Goal: Task Accomplishment & Management: Complete application form

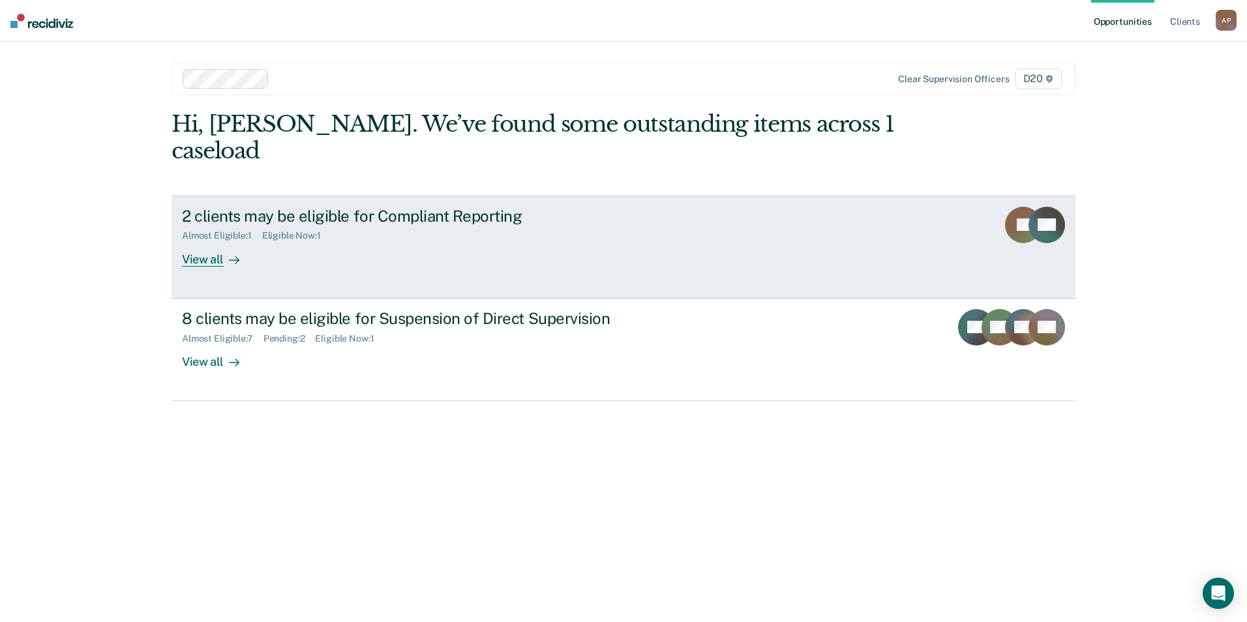
click at [197, 242] on link "2 clients may be eligible for Compliant Reporting Almost Eligible : 1 Eligible …" at bounding box center [624, 247] width 904 height 103
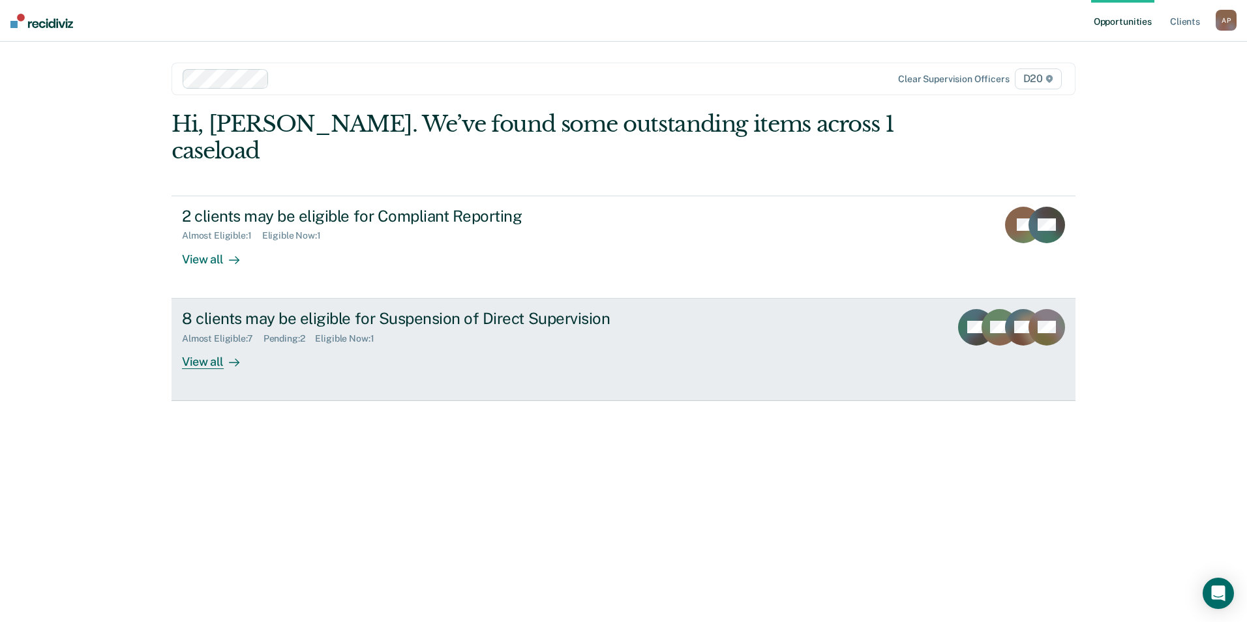
click at [224, 354] on div at bounding box center [232, 361] width 16 height 15
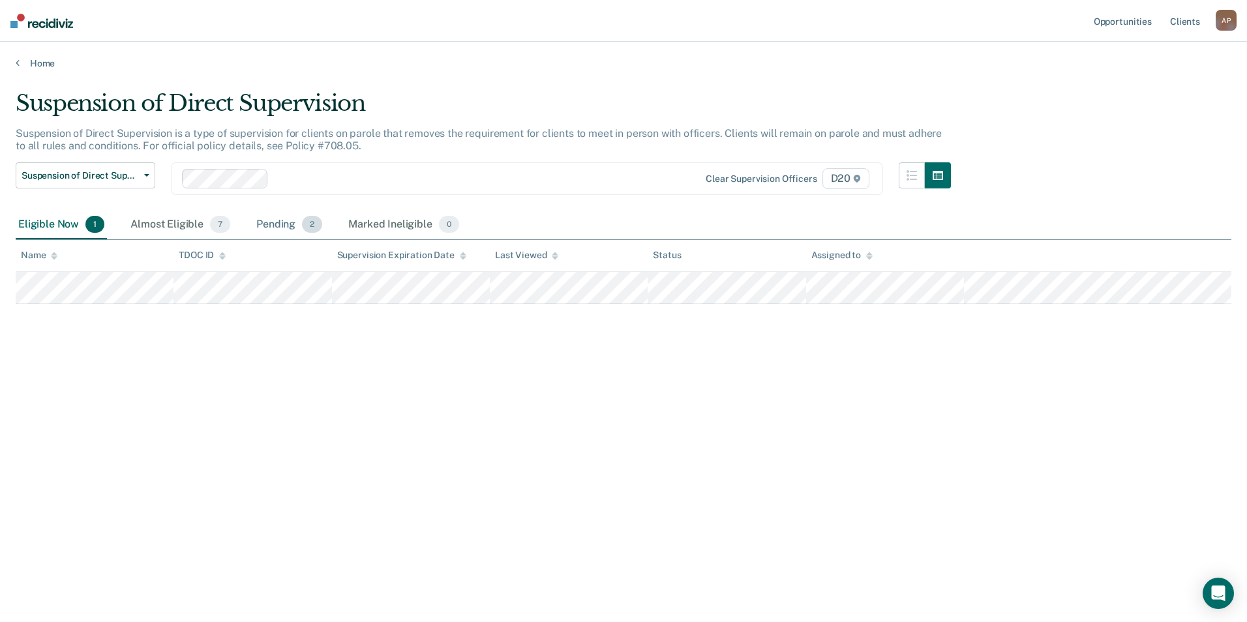
click at [278, 224] on div "Pending 2" at bounding box center [289, 225] width 71 height 29
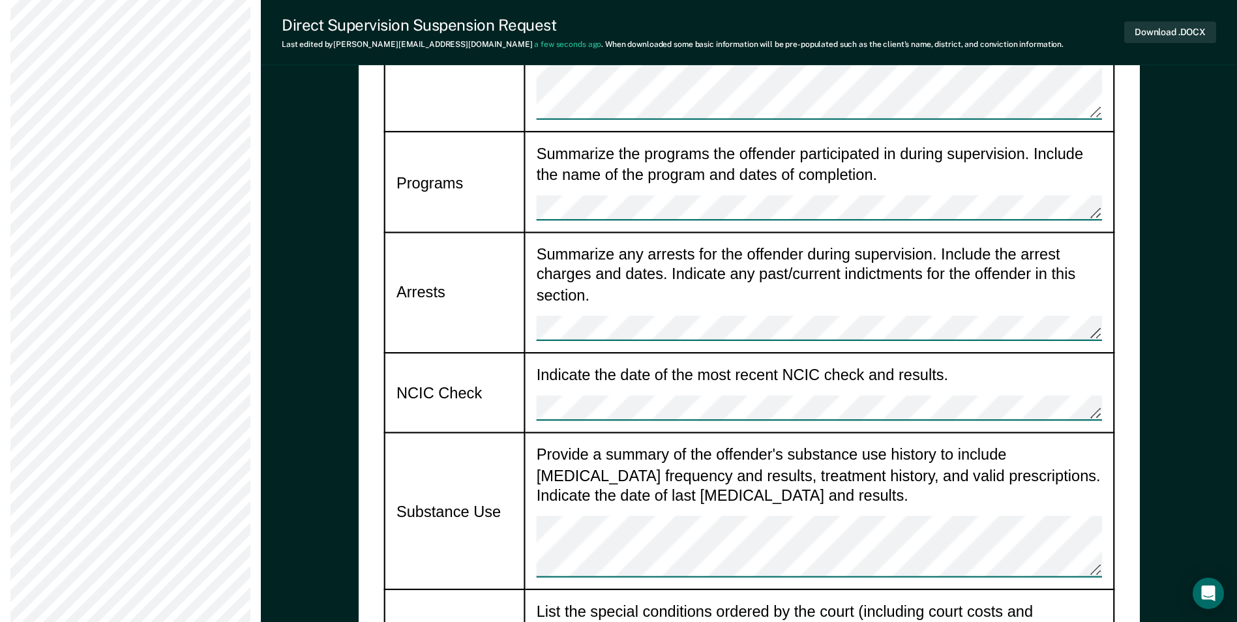
scroll to position [1500, 0]
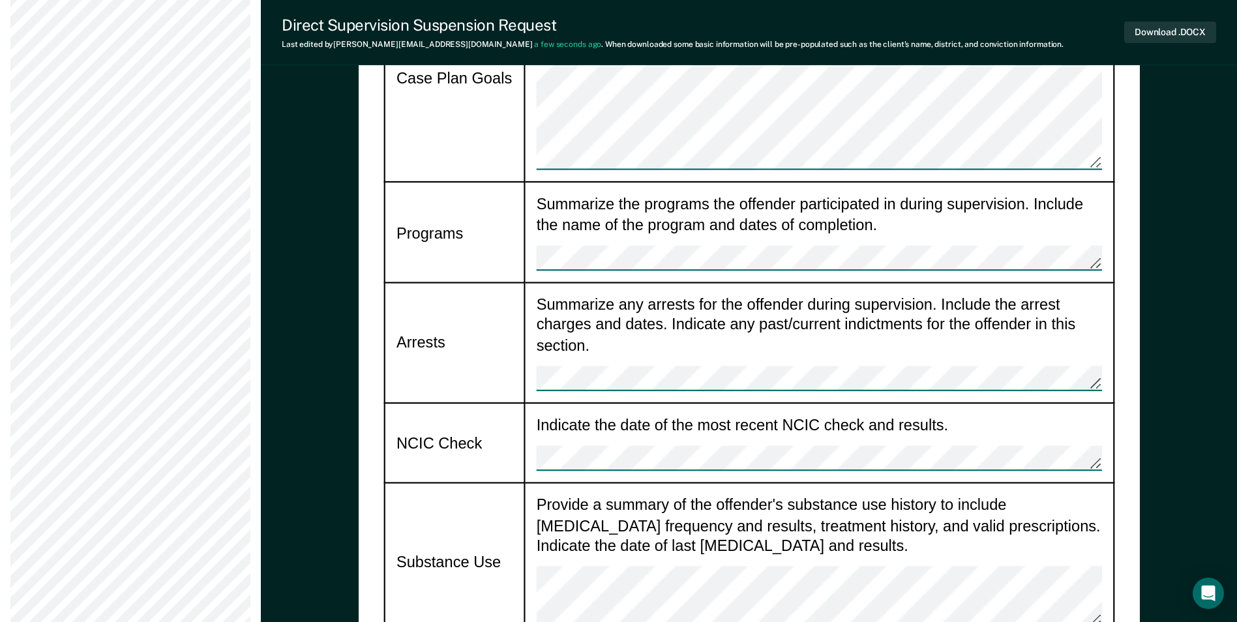
type textarea "x"
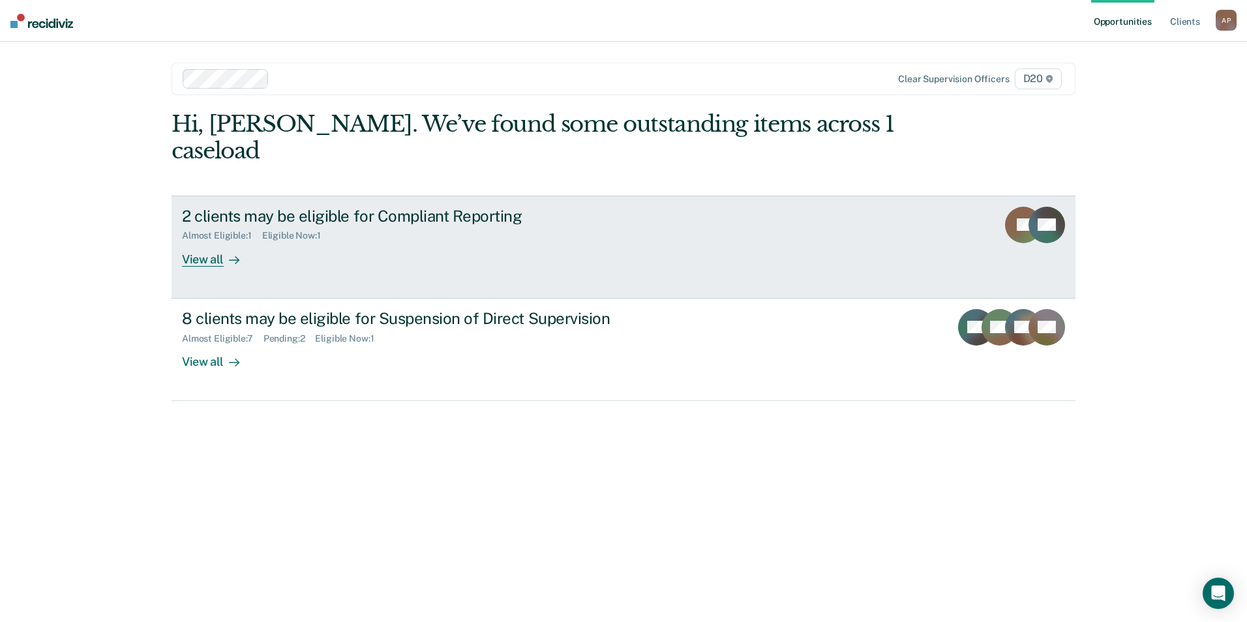
click at [207, 241] on div "View all" at bounding box center [218, 253] width 73 height 25
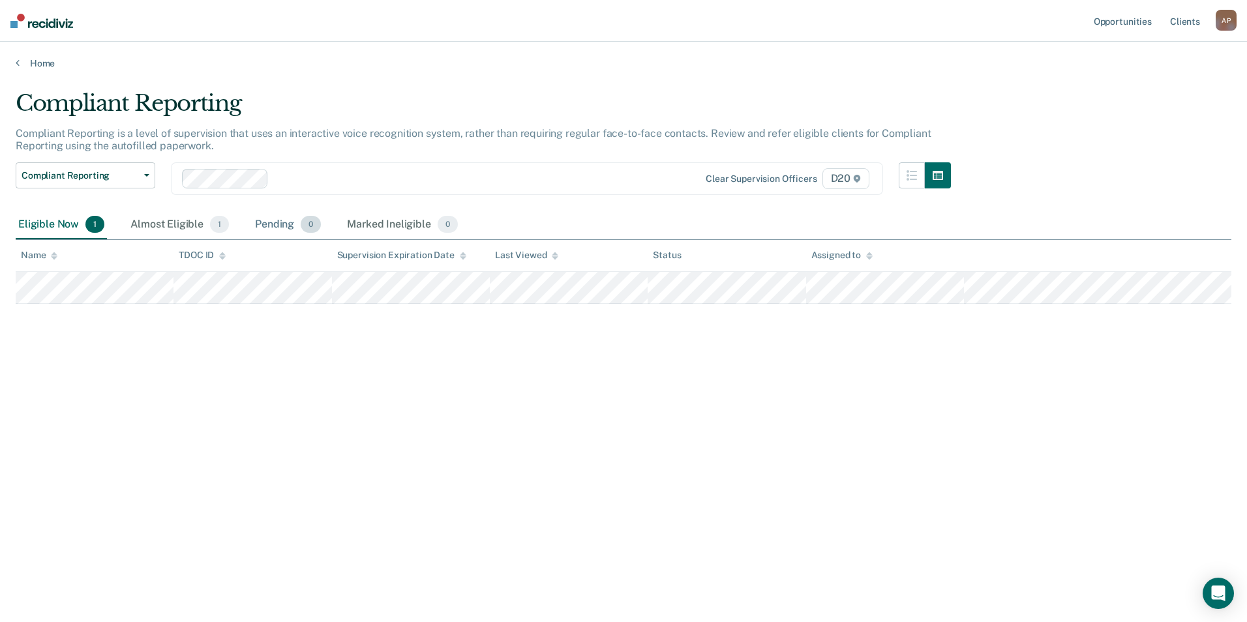
click at [275, 228] on div "Pending 0" at bounding box center [287, 225] width 71 height 29
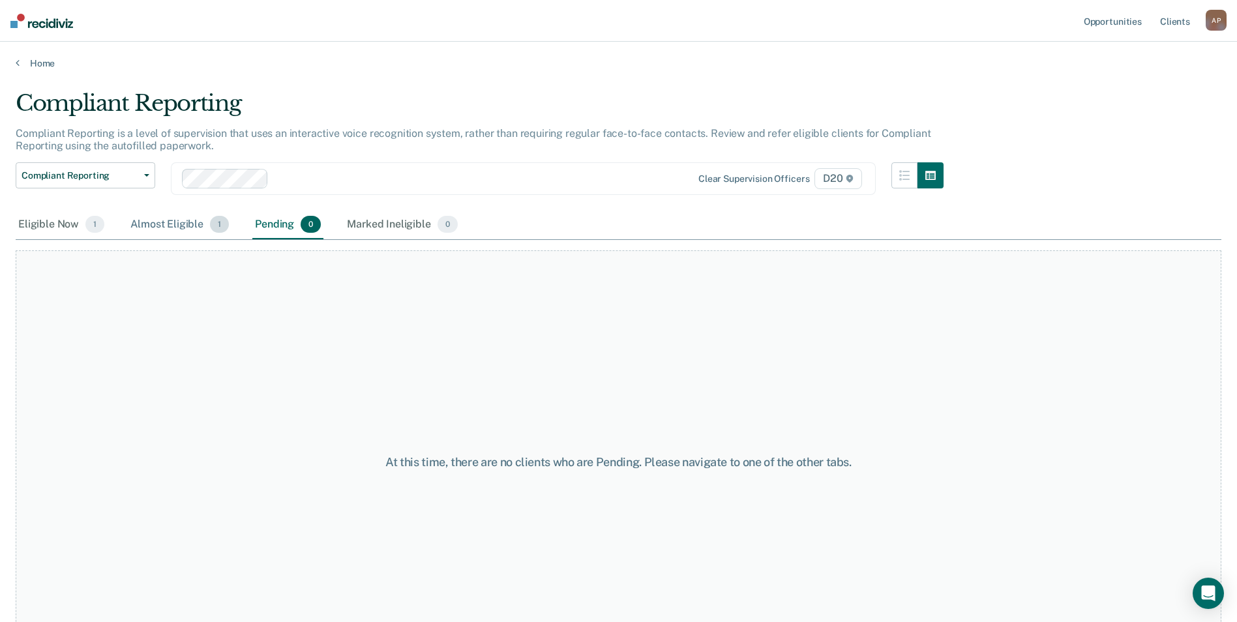
click at [194, 226] on div "Almost Eligible 1" at bounding box center [180, 225] width 104 height 29
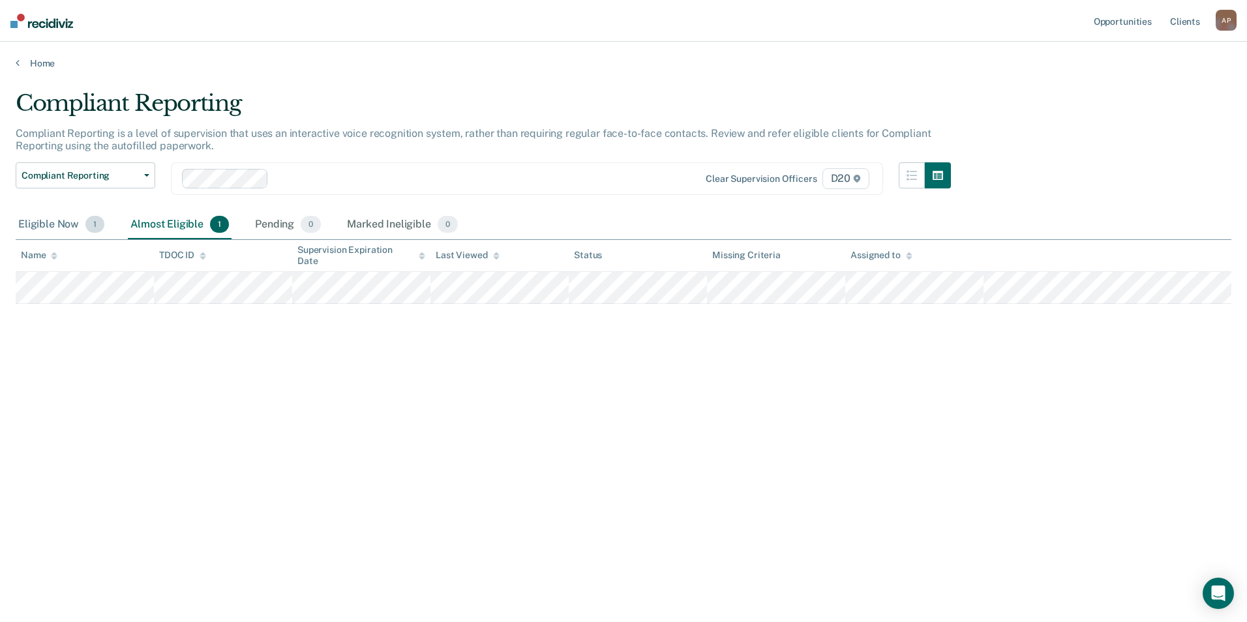
click at [45, 220] on div "Eligible Now 1" at bounding box center [61, 225] width 91 height 29
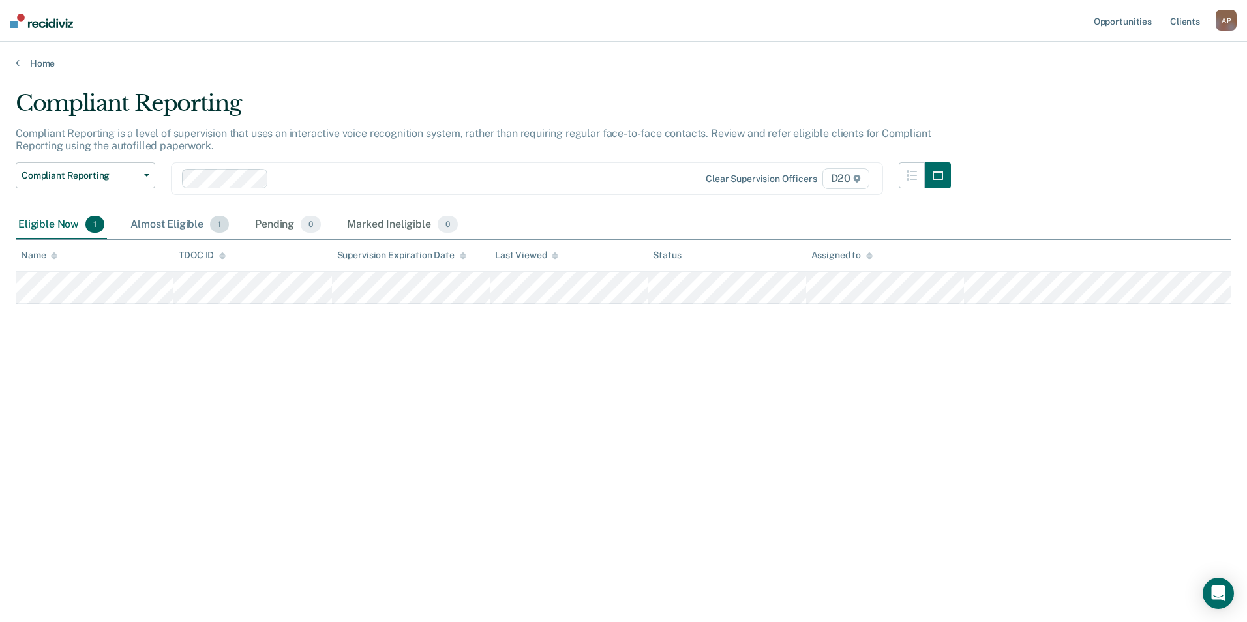
click at [143, 217] on div "Almost Eligible 1" at bounding box center [180, 225] width 104 height 29
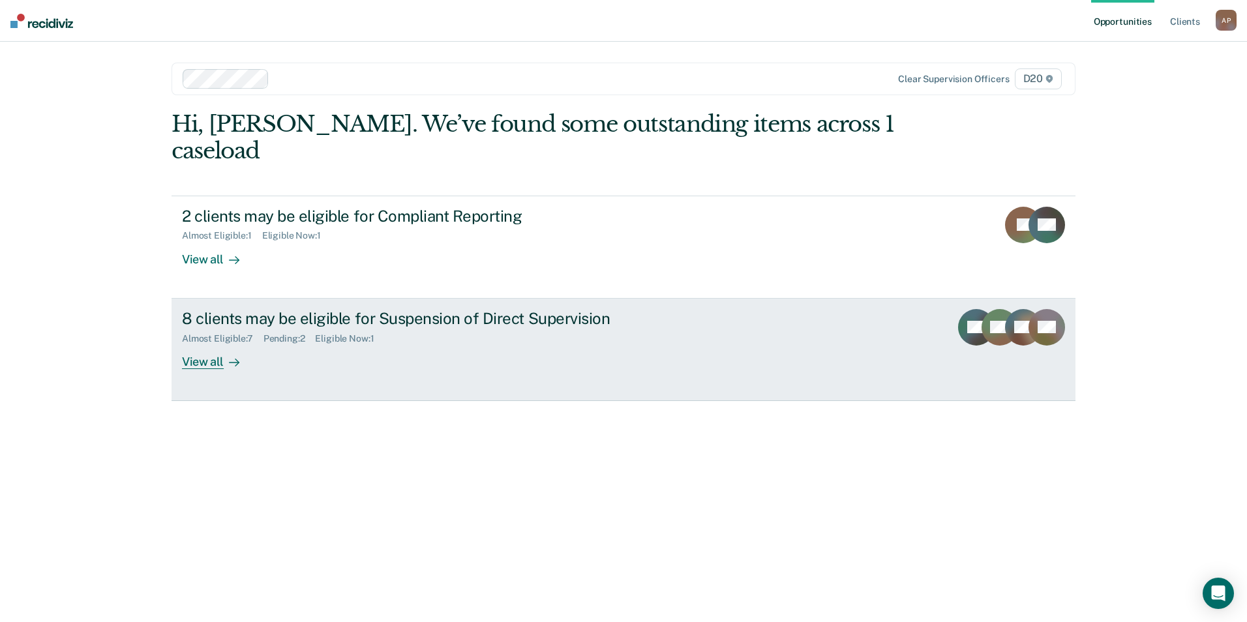
click at [207, 344] on div "View all" at bounding box center [218, 356] width 73 height 25
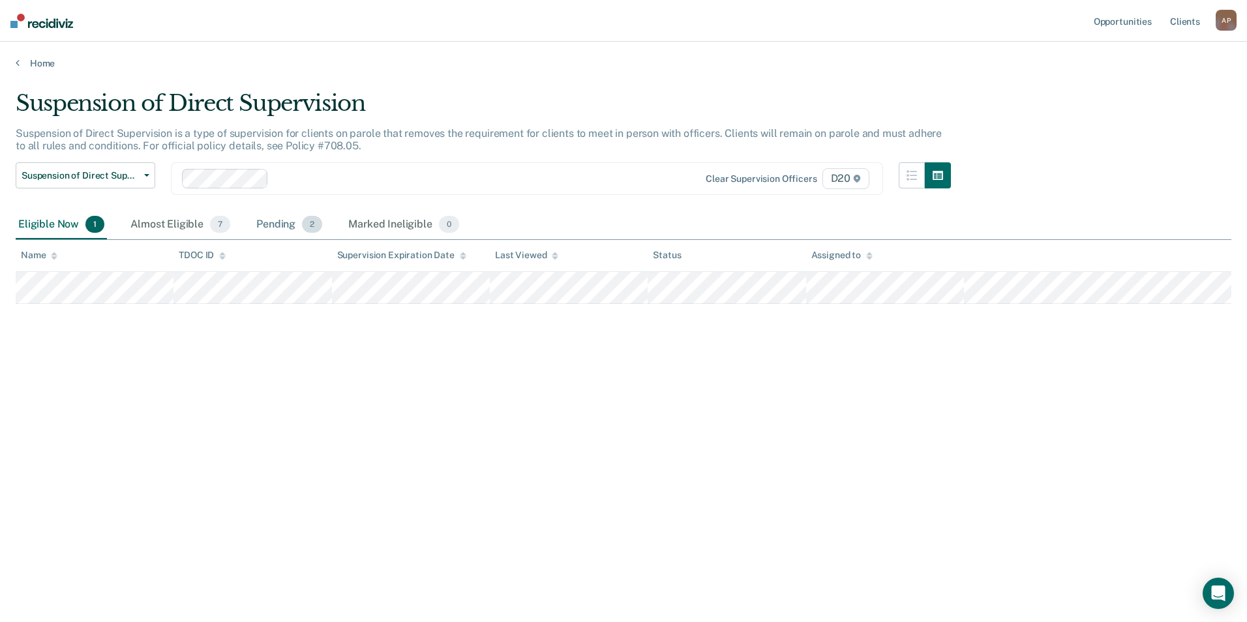
click at [275, 226] on div "Pending 2" at bounding box center [289, 225] width 71 height 29
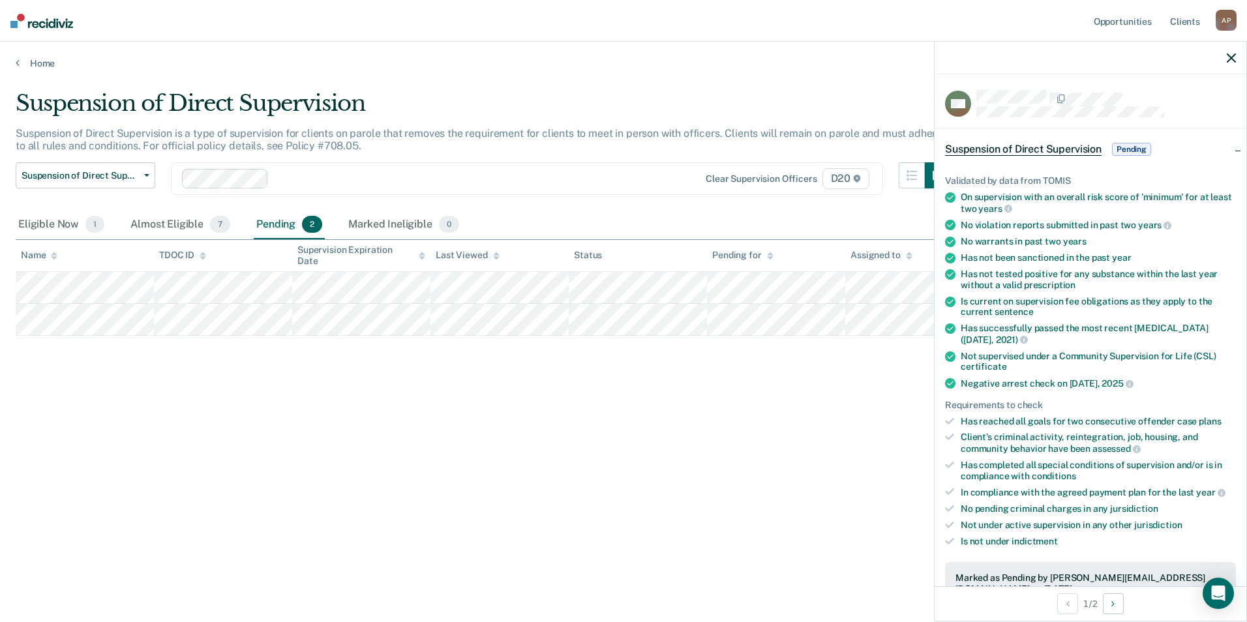
click at [834, 379] on div "Suspension of Direct Supervision Suspension of Direct Supervision is a type of …" at bounding box center [624, 307] width 1216 height 434
click at [1227, 56] on icon "button" at bounding box center [1231, 57] width 9 height 9
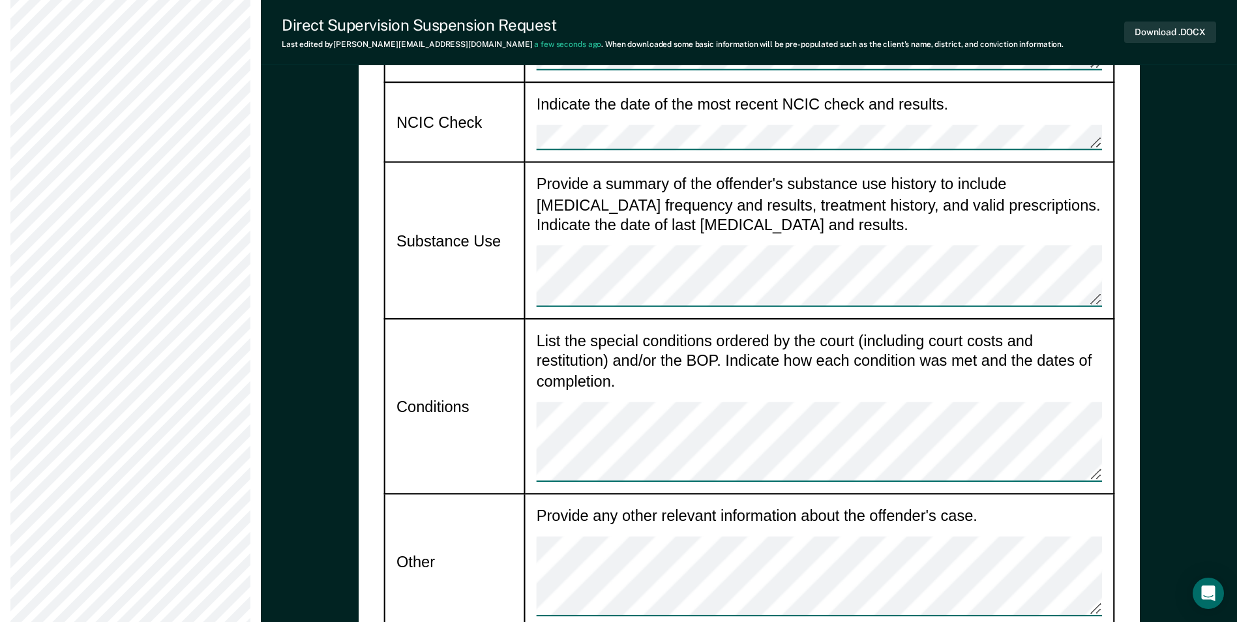
scroll to position [1630, 0]
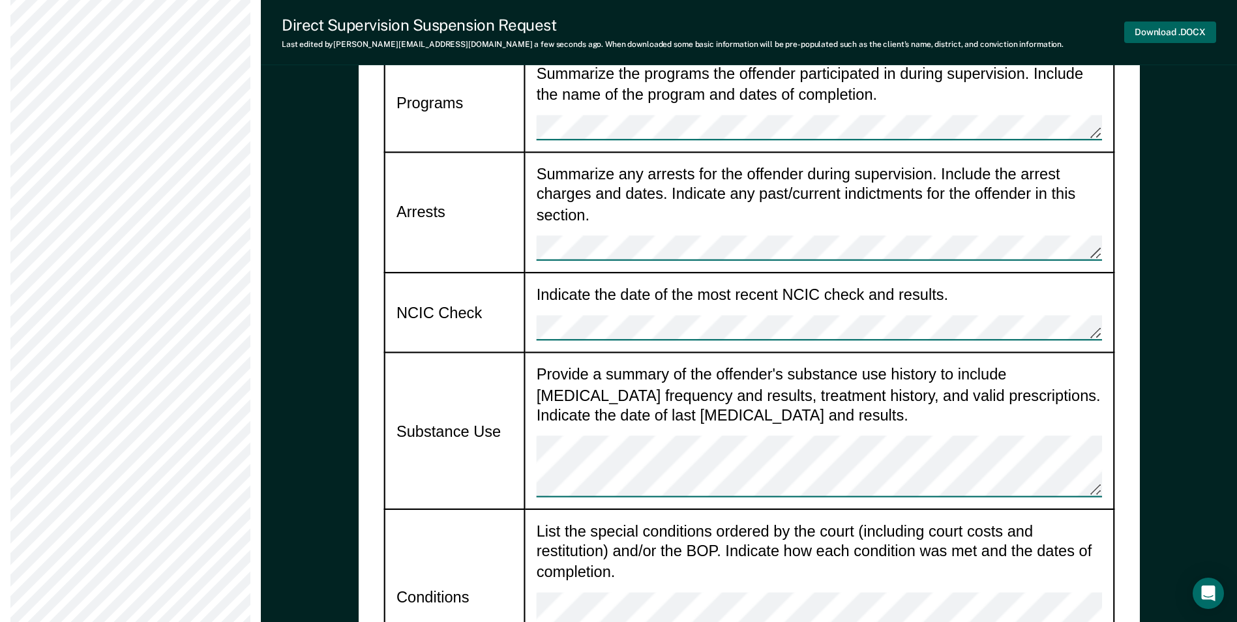
click at [1152, 35] on button "Download .DOCX" at bounding box center [1170, 33] width 92 height 22
type textarea "x"
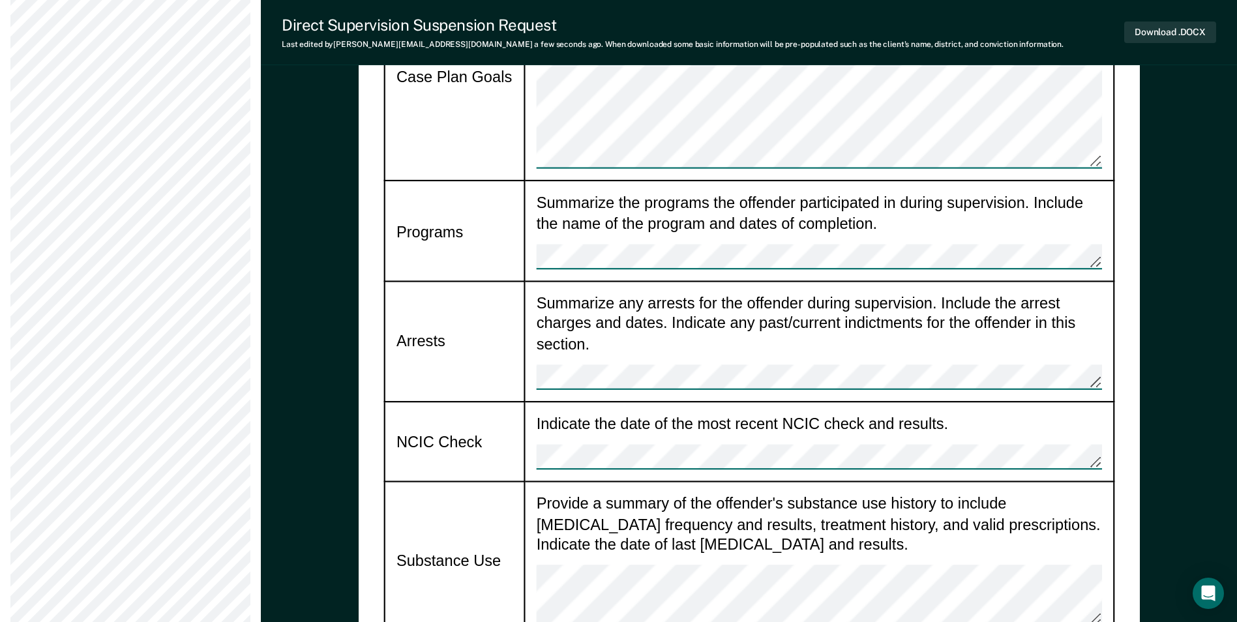
scroll to position [1500, 0]
